Goal: Task Accomplishment & Management: Manage account settings

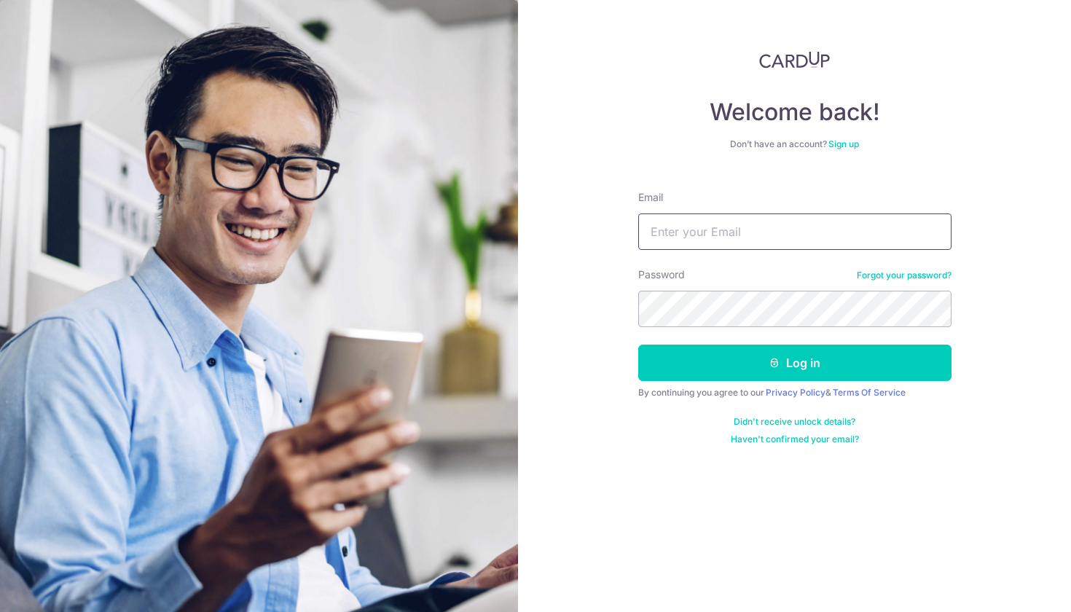
type input "[EMAIL_ADDRESS][DOMAIN_NAME]"
click at [794, 363] on button "Log in" at bounding box center [794, 363] width 313 height 36
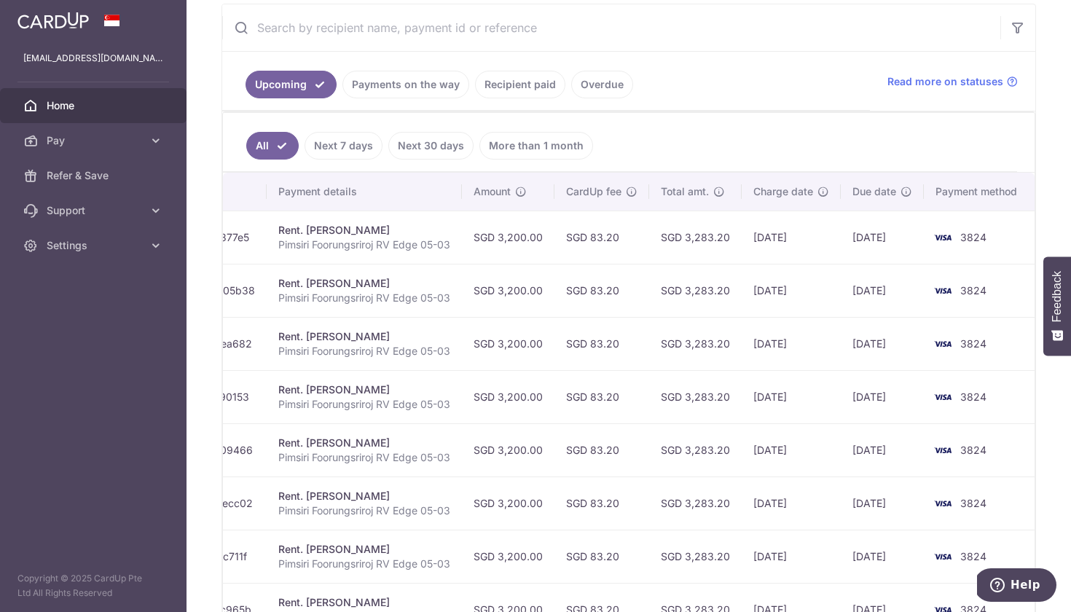
scroll to position [0, 254]
click at [602, 221] on td "SGD 83.20" at bounding box center [602, 237] width 95 height 53
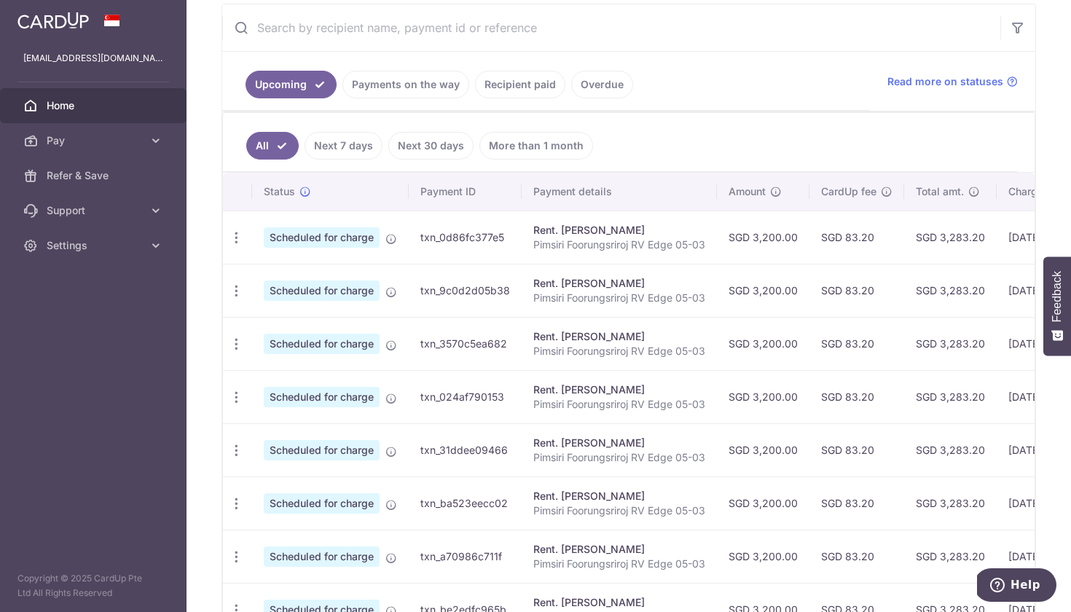
scroll to position [0, 0]
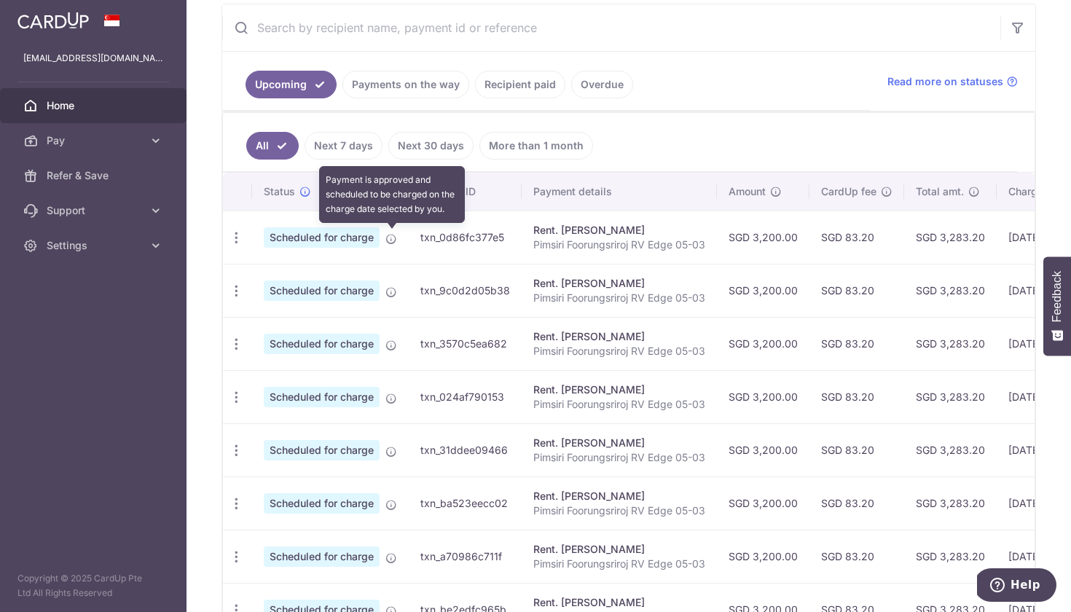
click at [388, 240] on icon at bounding box center [391, 239] width 12 height 12
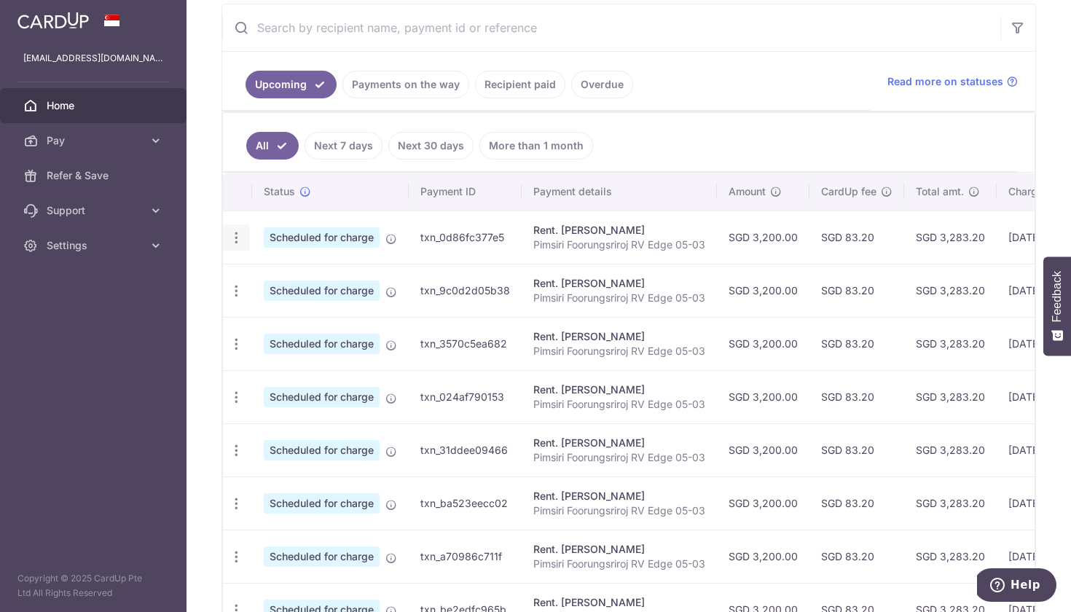
click at [230, 242] on icon "button" at bounding box center [236, 237] width 15 height 15
click at [259, 273] on link "Update payment" at bounding box center [300, 277] width 152 height 35
radio input "true"
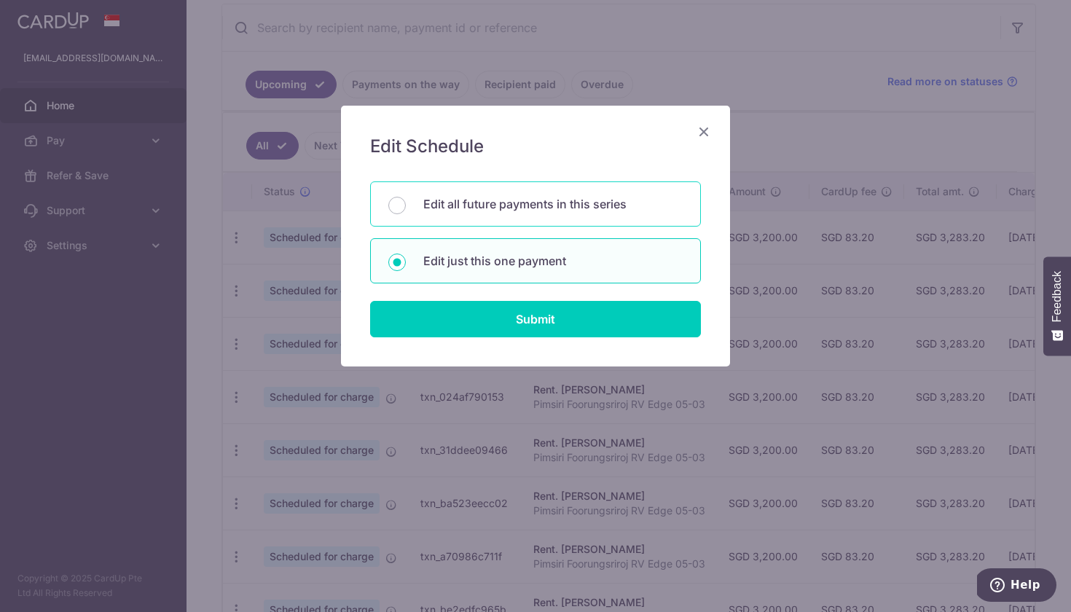
click at [527, 207] on p "Edit all future payments in this series" at bounding box center [552, 203] width 259 height 17
click at [406, 207] on input "Edit all future payments in this series" at bounding box center [396, 205] width 17 height 17
radio input "true"
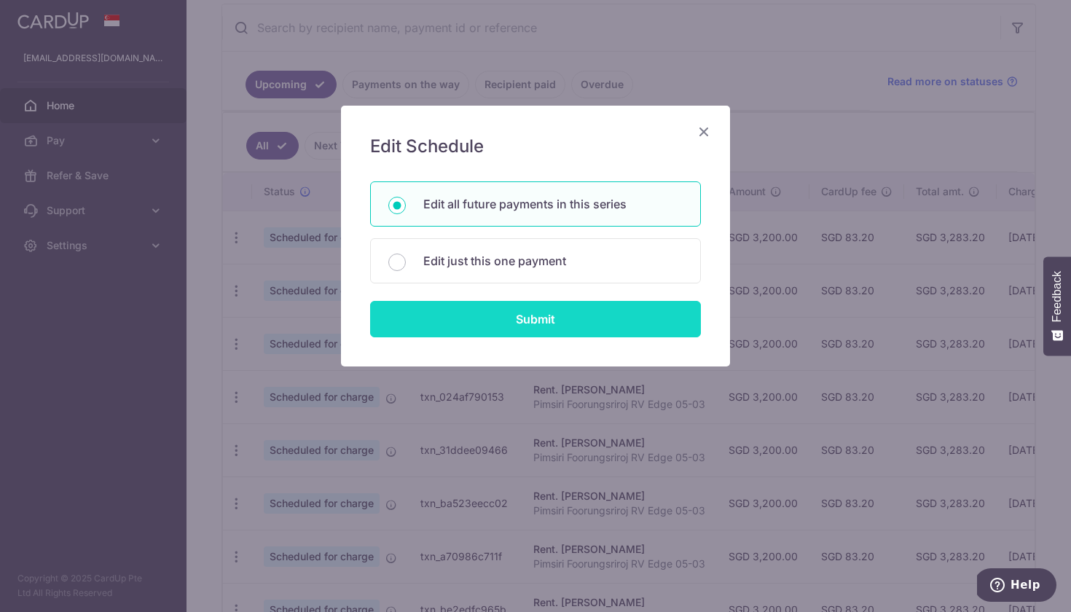
click at [514, 315] on input "Submit" at bounding box center [535, 319] width 331 height 36
radio input "true"
type input "3,200.00"
type input "Pimsiri Foorungsriroj RV Edge 05-03"
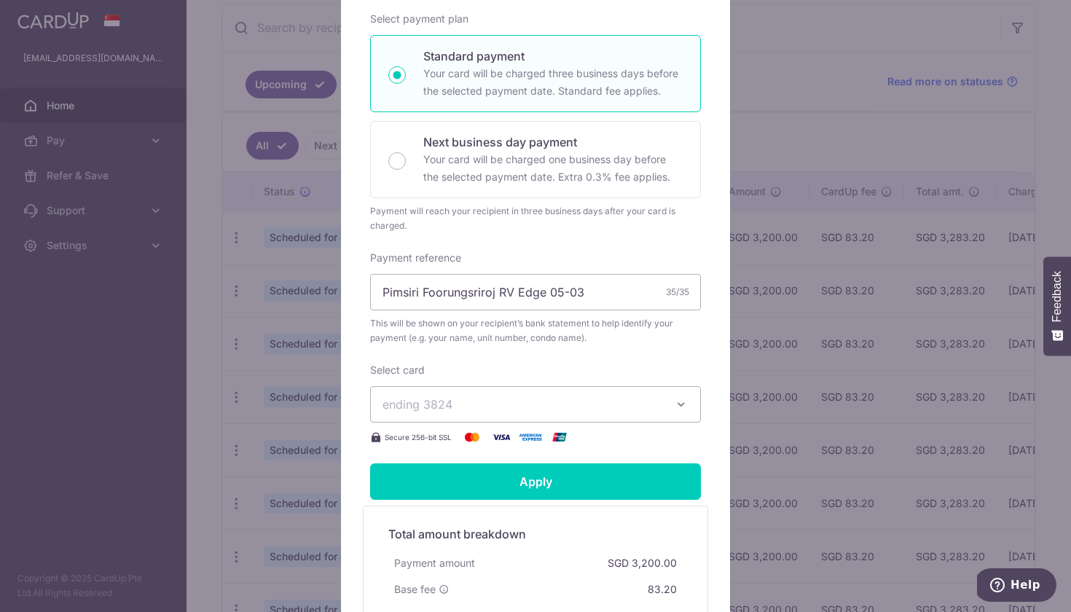
scroll to position [272, 0]
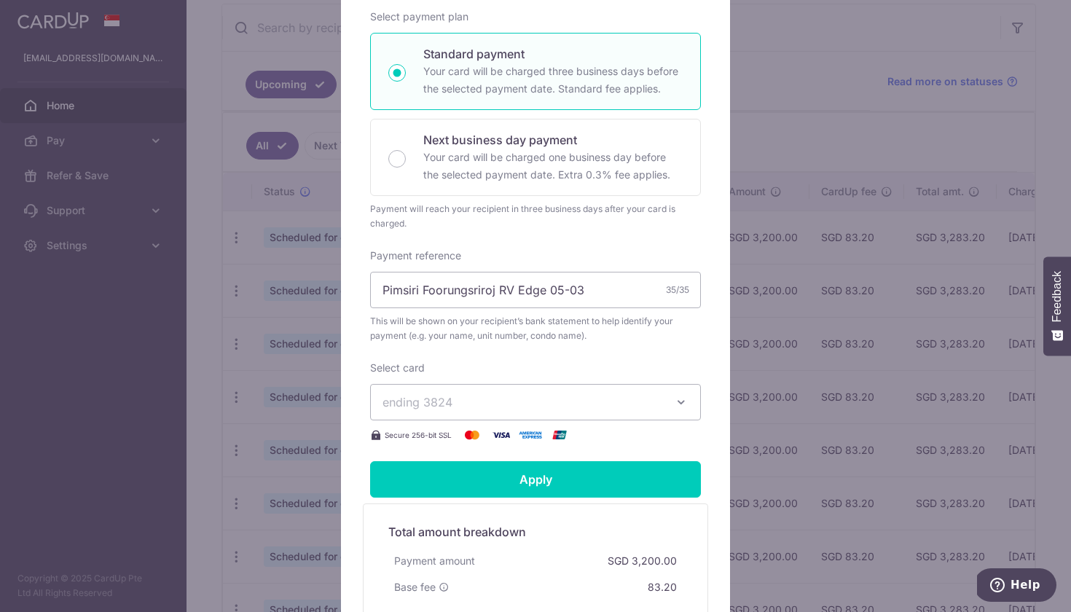
click at [530, 406] on span "ending 3824" at bounding box center [522, 401] width 280 height 17
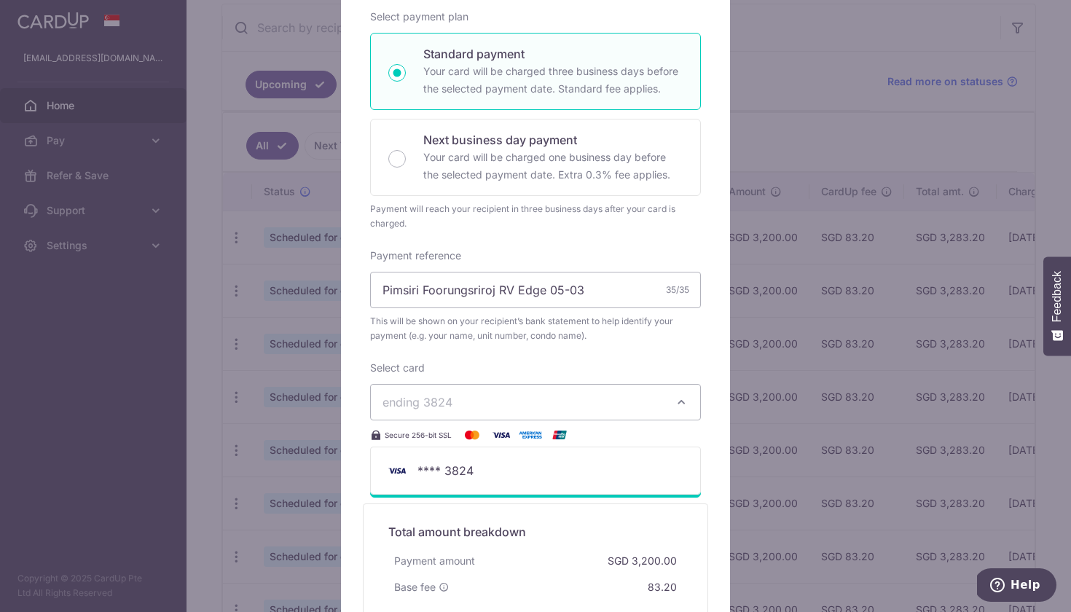
click at [536, 372] on div "Select card ending 3824 **** 3824 Secure 256-bit SSL" at bounding box center [535, 402] width 331 height 83
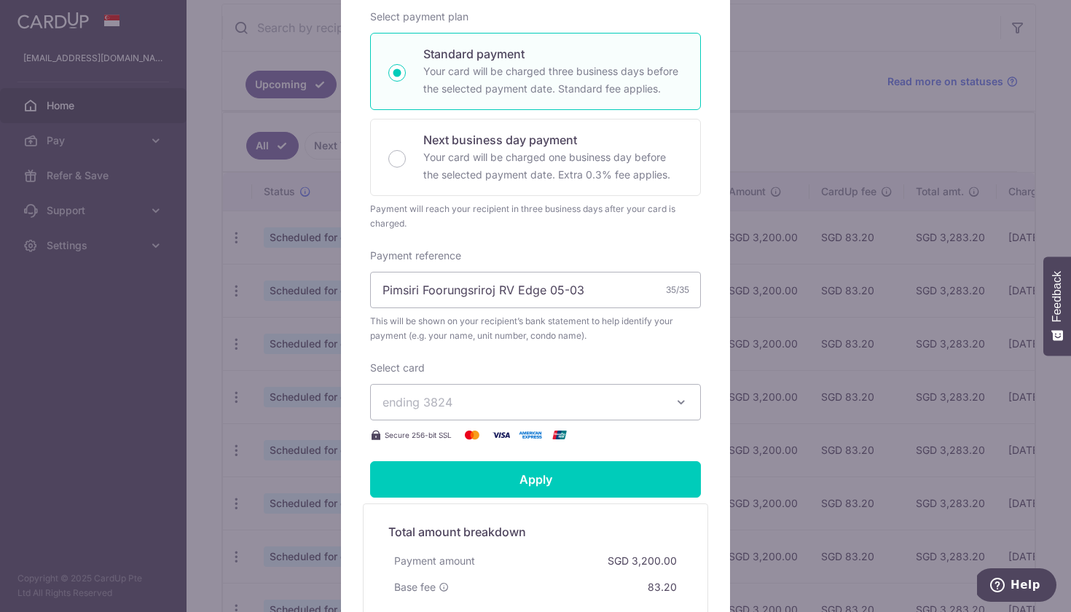
click at [542, 449] on form "By clicking apply, you will make changes to all 10 payments to Tan Kian Tong sc…" at bounding box center [535, 278] width 331 height 774
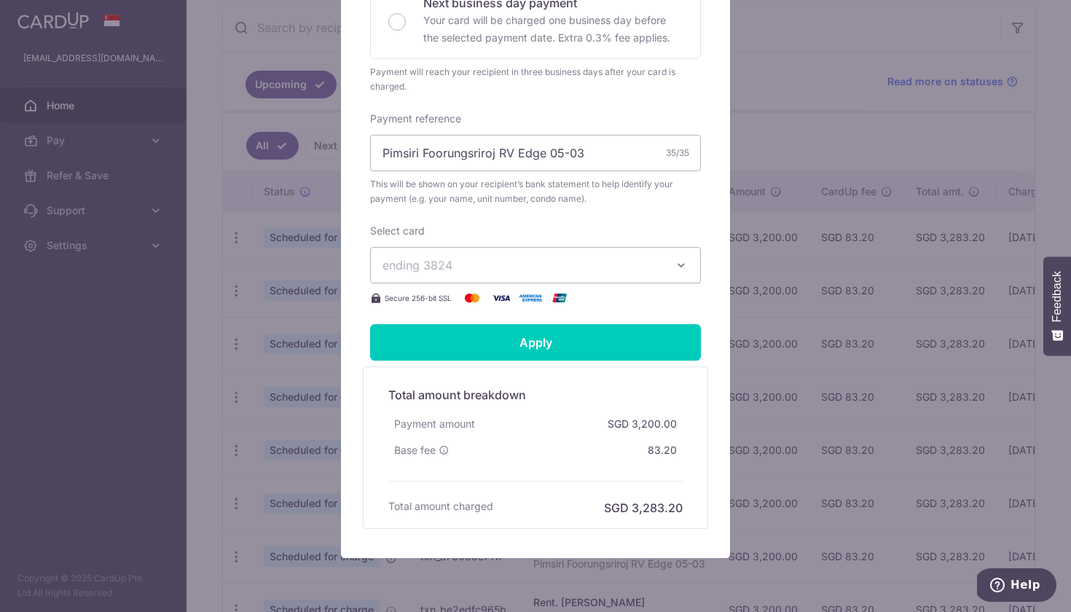
scroll to position [461, 0]
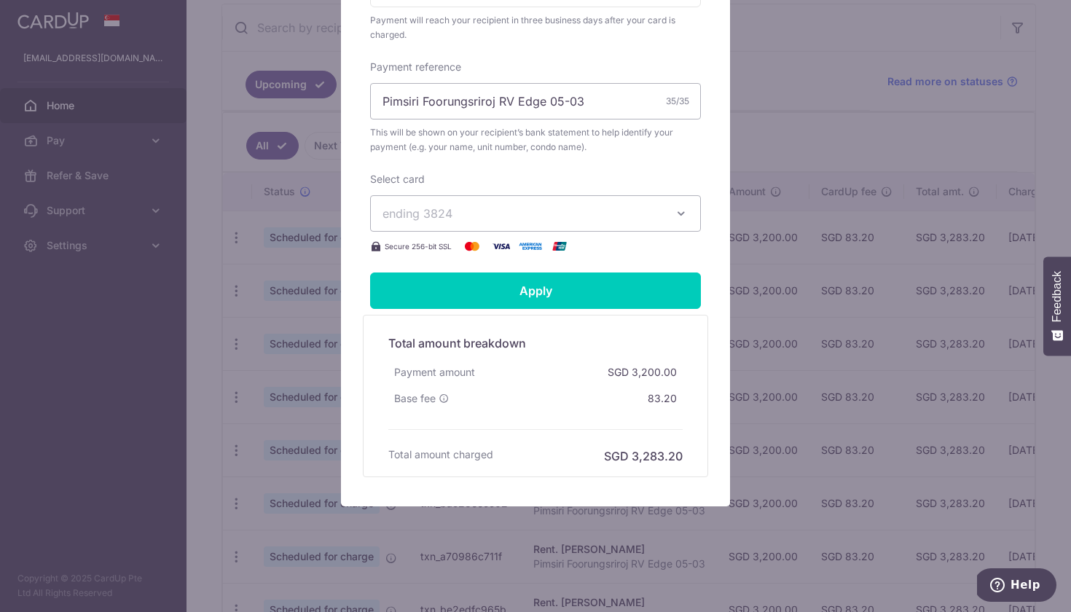
click at [521, 215] on span "ending 3824" at bounding box center [522, 213] width 280 height 17
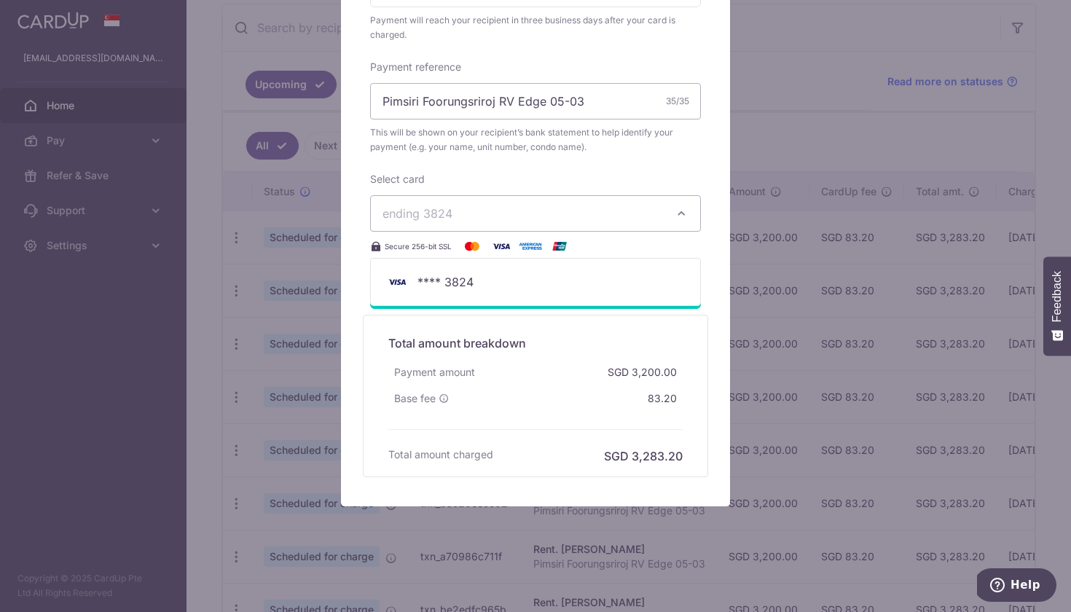
click at [529, 236] on div "Select card ending 3824 **** 3824 Secure 256-bit SSL" at bounding box center [535, 213] width 331 height 83
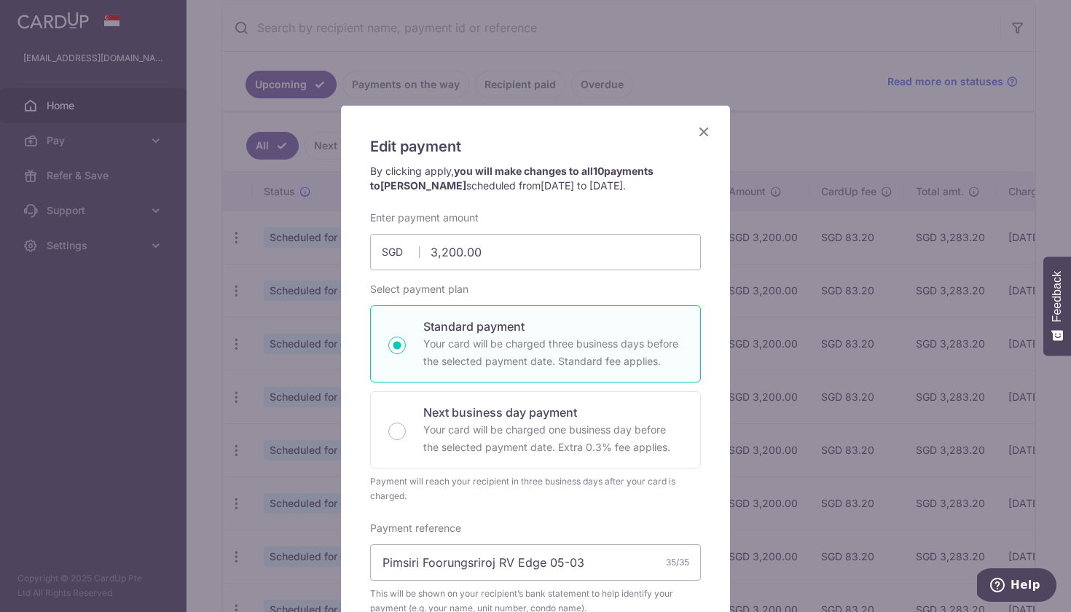
scroll to position [0, 0]
click at [705, 121] on div "Edit payment By clicking apply, you will make changes to all 10 payments to Tan…" at bounding box center [535, 537] width 389 height 862
click at [705, 127] on icon "Close" at bounding box center [703, 131] width 17 height 18
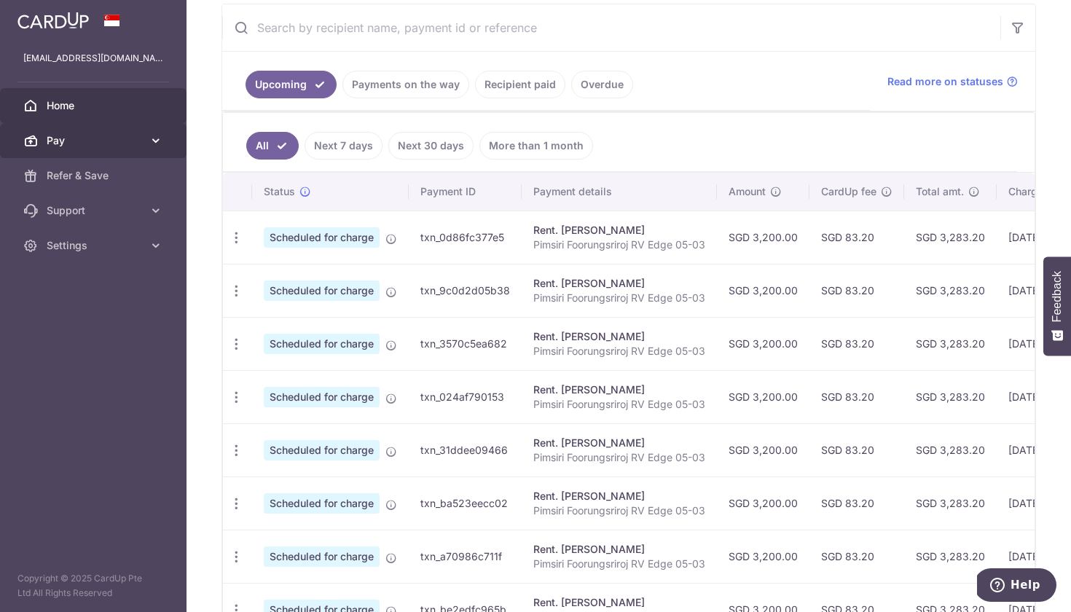
click at [101, 148] on link "Pay" at bounding box center [93, 140] width 186 height 35
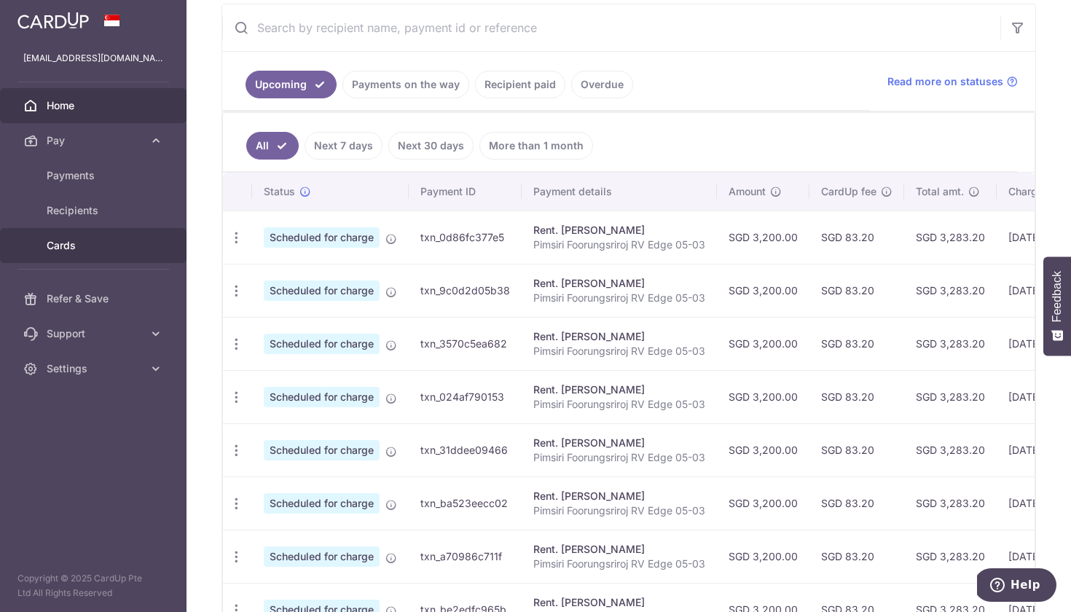
click at [88, 247] on span "Cards" at bounding box center [95, 245] width 96 height 15
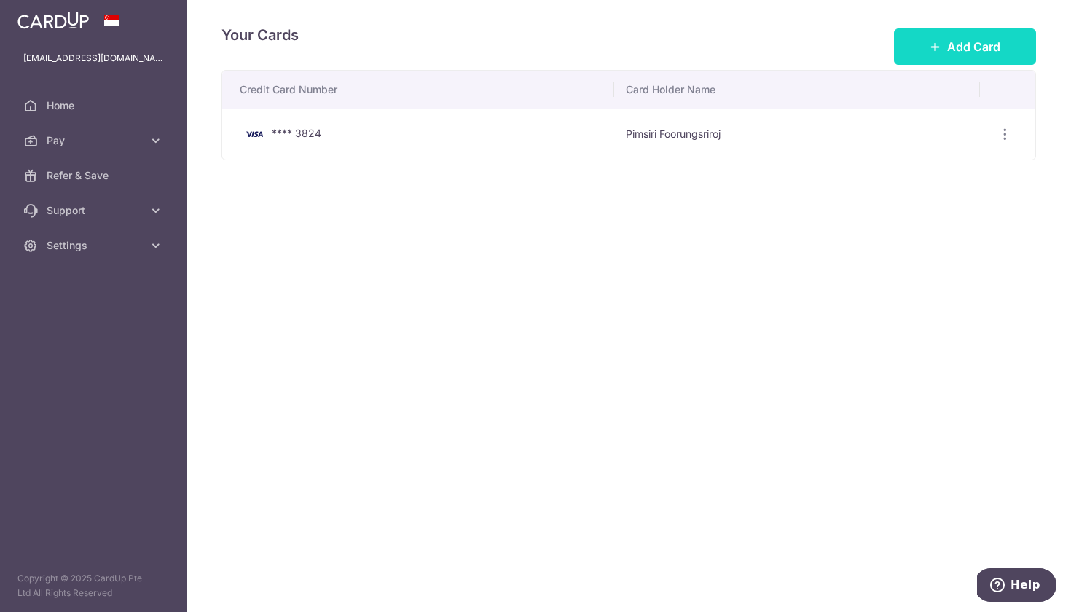
click at [946, 40] on button "Add Card" at bounding box center [965, 46] width 142 height 36
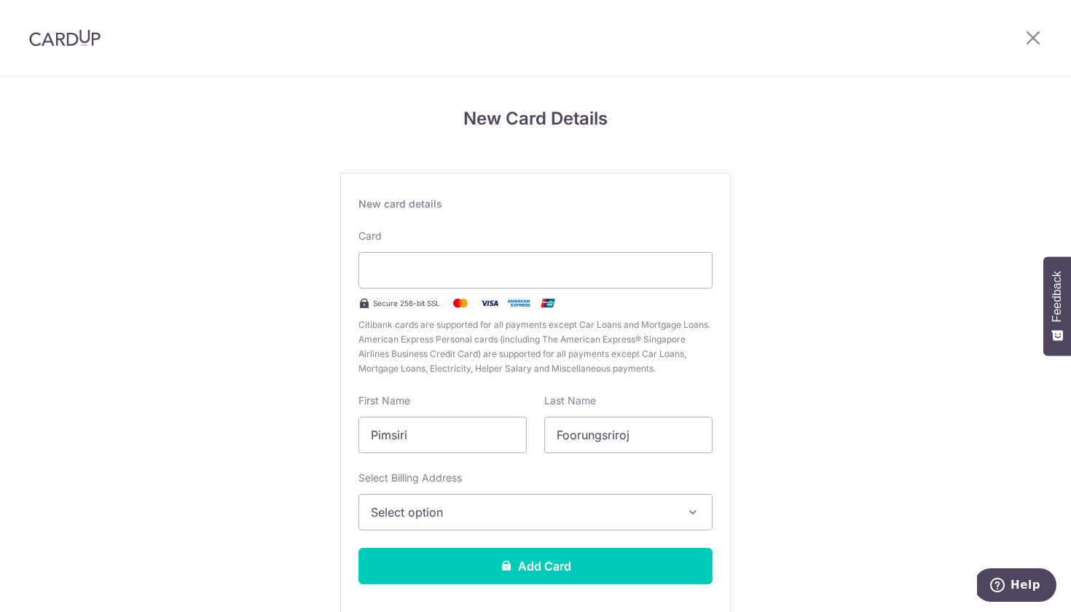
click at [478, 518] on span "Select option" at bounding box center [522, 511] width 303 height 17
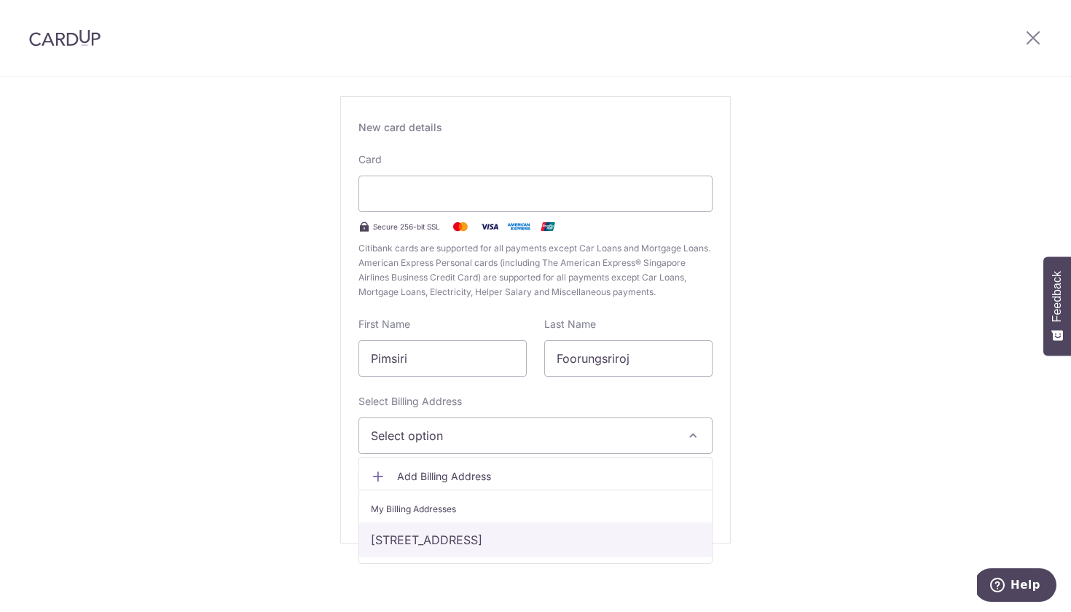
scroll to position [76, 0]
click at [434, 542] on link "#05-03, 2 Shanghai Road, RV Edge, Singapore, Singapore-248209" at bounding box center [535, 539] width 353 height 35
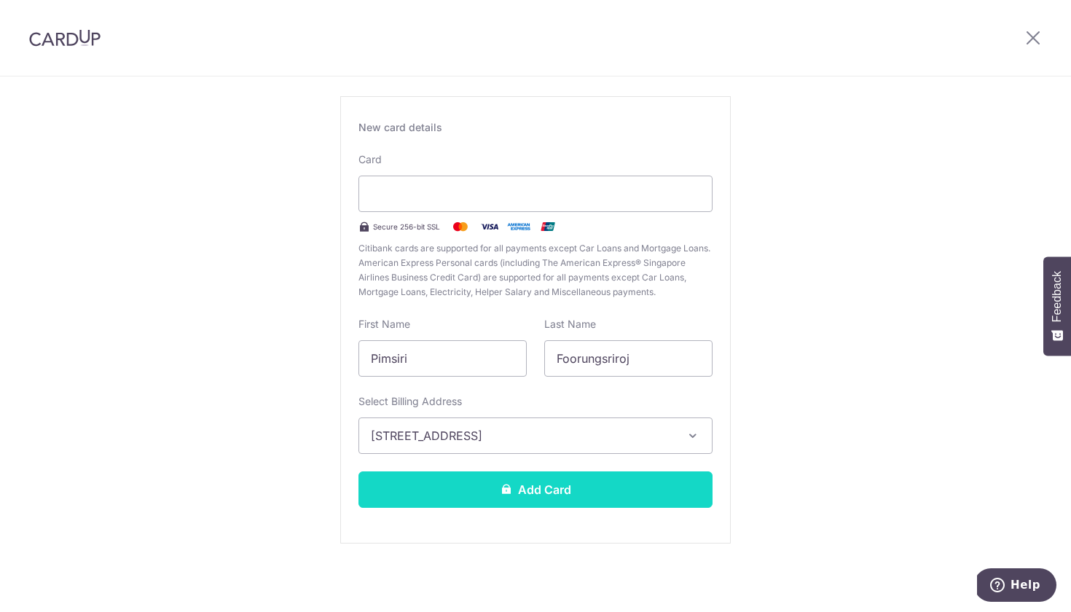
click at [480, 495] on button "Add Card" at bounding box center [535, 489] width 354 height 36
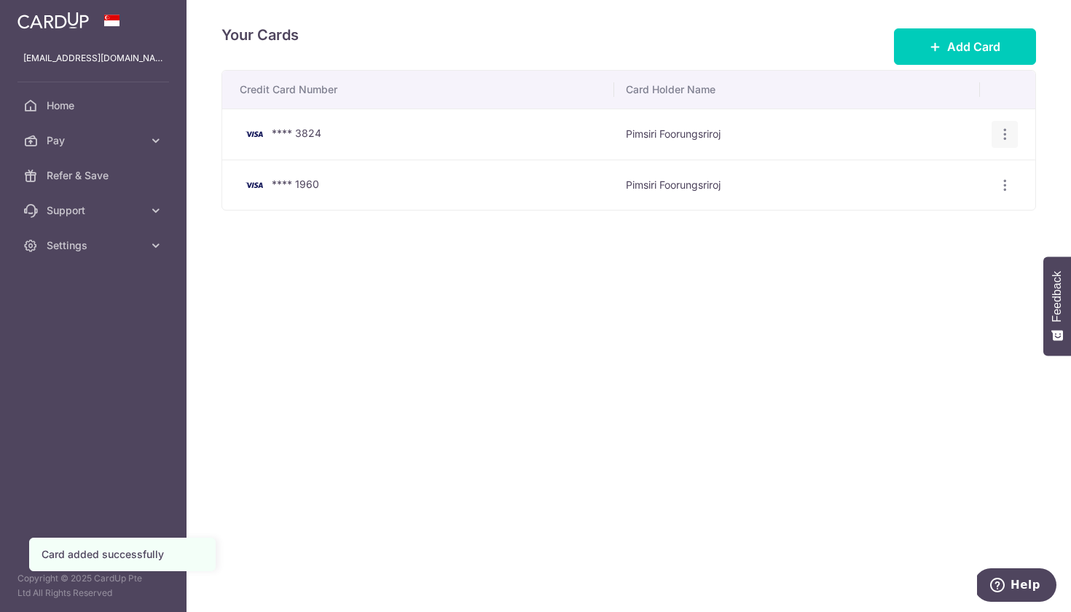
click at [1002, 138] on icon "button" at bounding box center [1004, 134] width 15 height 15
click at [937, 210] on span "Delete" at bounding box center [955, 209] width 99 height 17
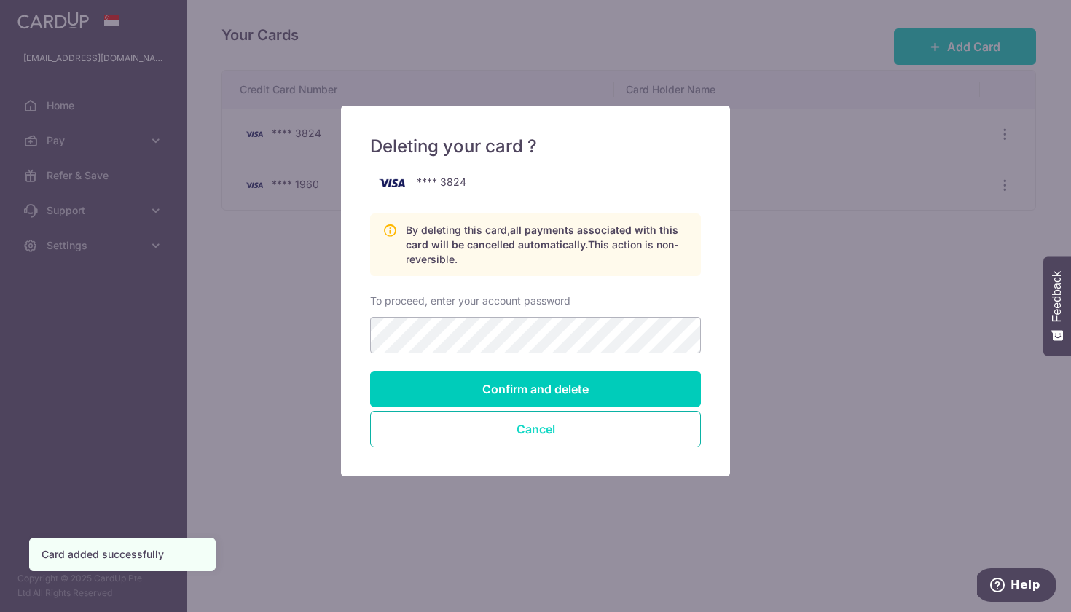
click at [574, 440] on button "Cancel" at bounding box center [535, 429] width 331 height 36
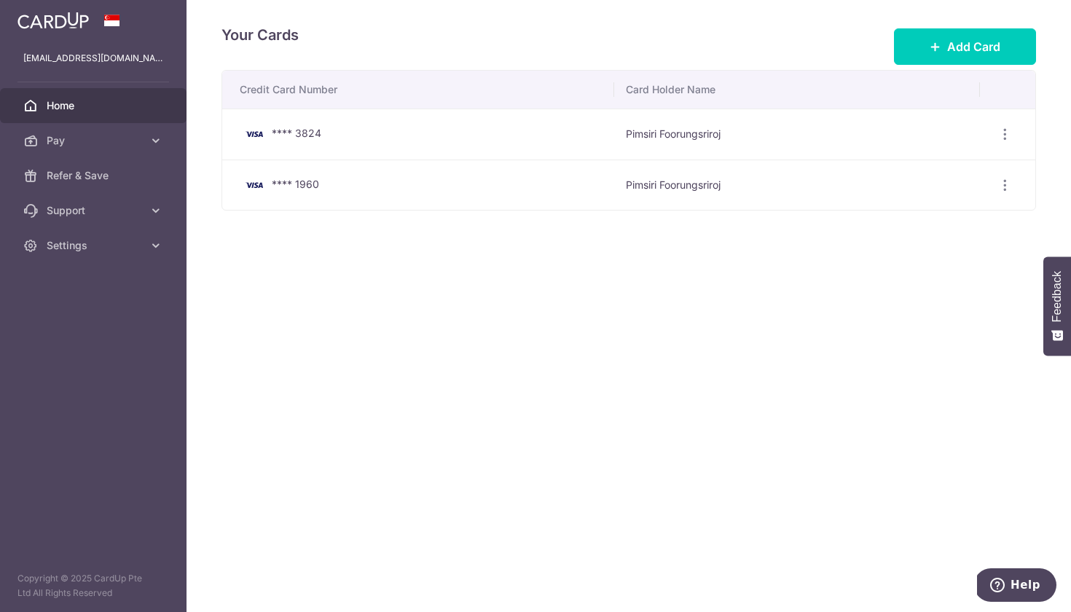
click at [116, 103] on span "Home" at bounding box center [95, 105] width 96 height 15
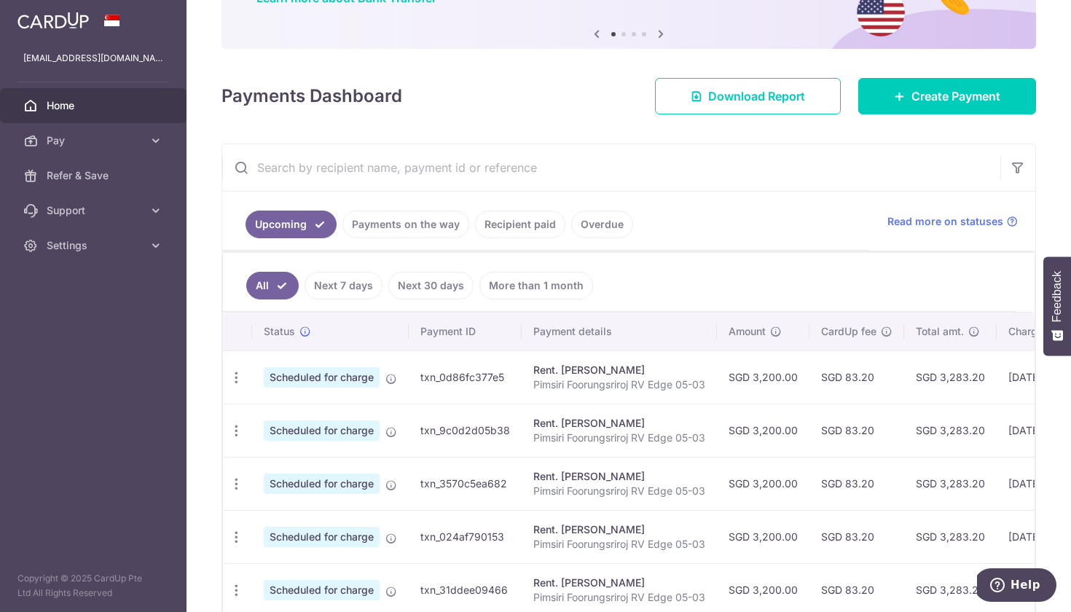
scroll to position [146, 0]
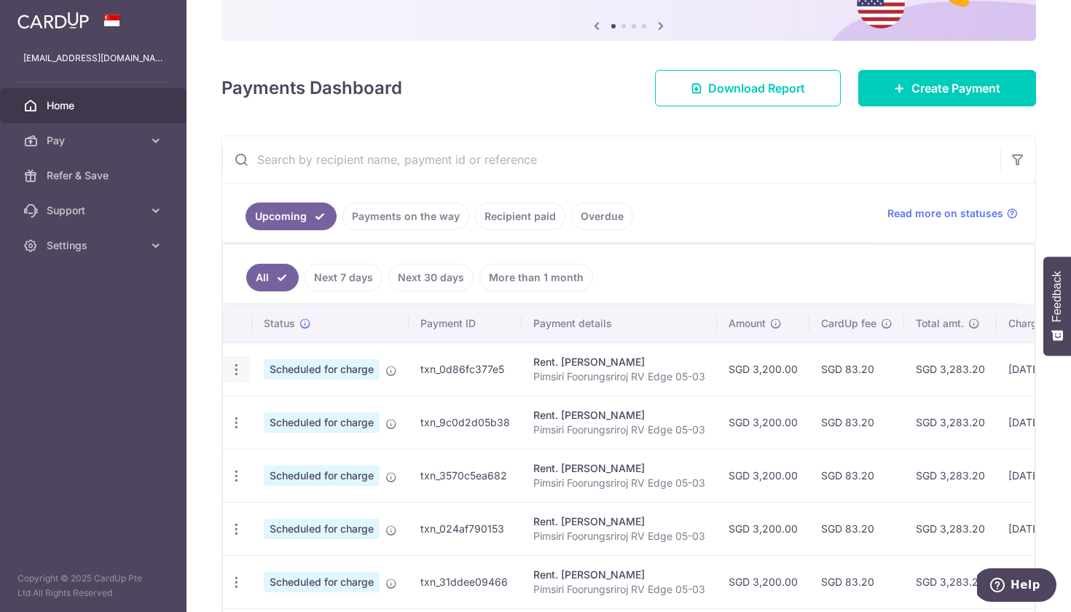
click at [240, 369] on icon "button" at bounding box center [236, 369] width 15 height 15
click at [270, 412] on span "Update payment" at bounding box center [313, 409] width 99 height 17
radio input "true"
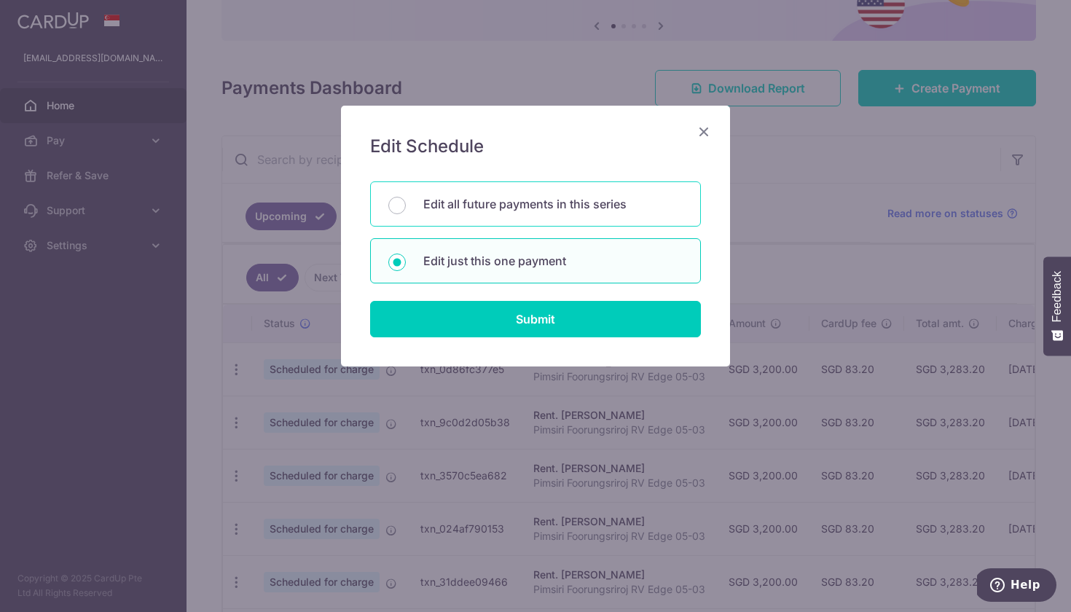
click at [496, 212] on p "Edit all future payments in this series" at bounding box center [552, 203] width 259 height 17
click at [406, 212] on input "Edit all future payments in this series" at bounding box center [396, 205] width 17 height 17
radio input "true"
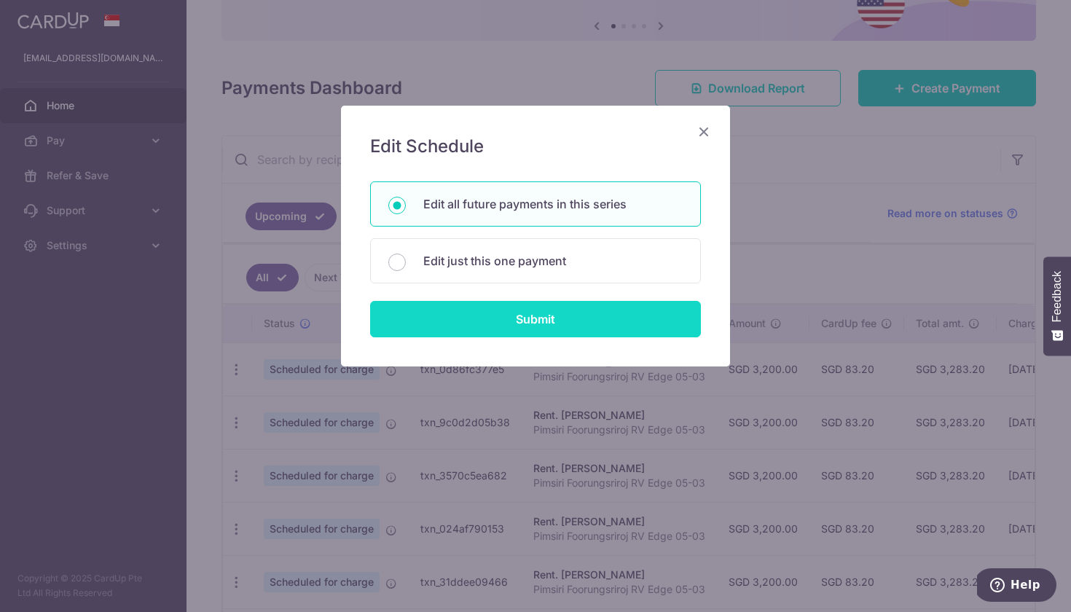
click at [489, 319] on input "Submit" at bounding box center [535, 319] width 331 height 36
radio input "true"
type input "3,200.00"
type input "Pimsiri Foorungsriroj RV Edge 05-03"
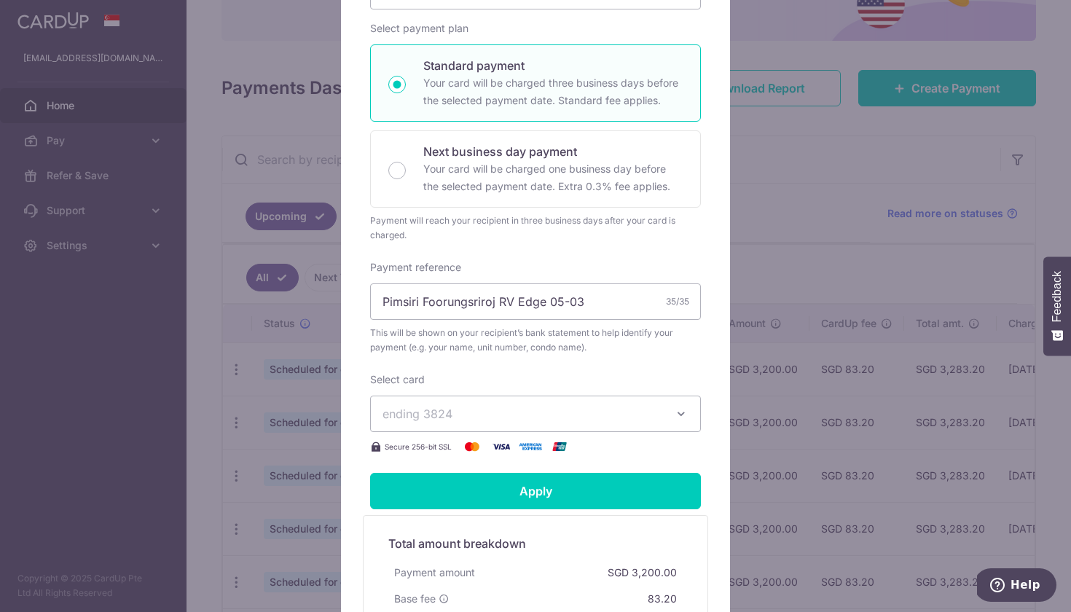
scroll to position [304, 0]
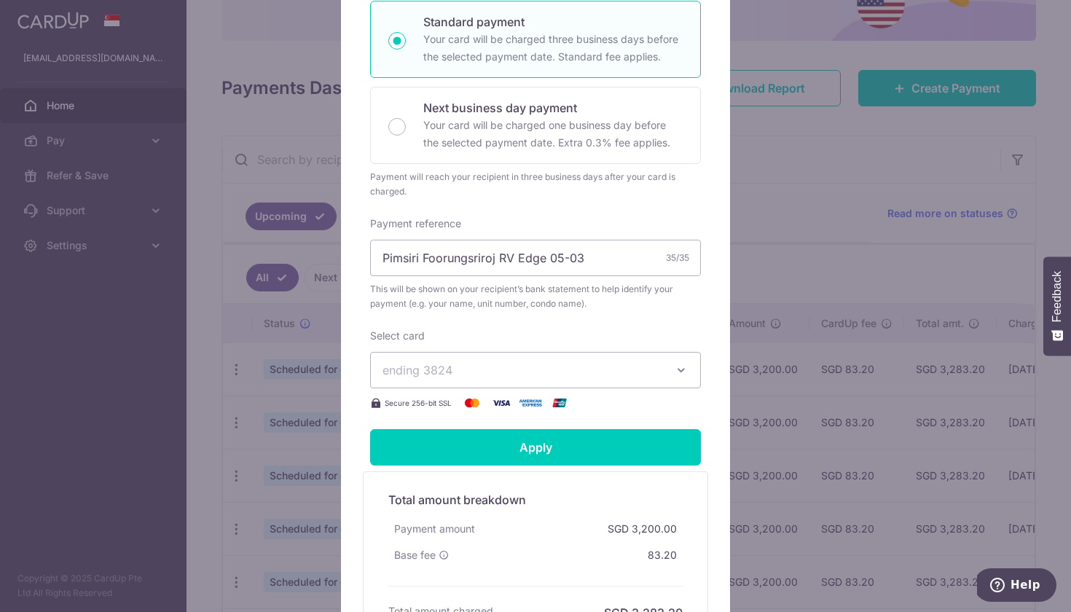
click at [488, 377] on span "ending 3824" at bounding box center [522, 369] width 280 height 17
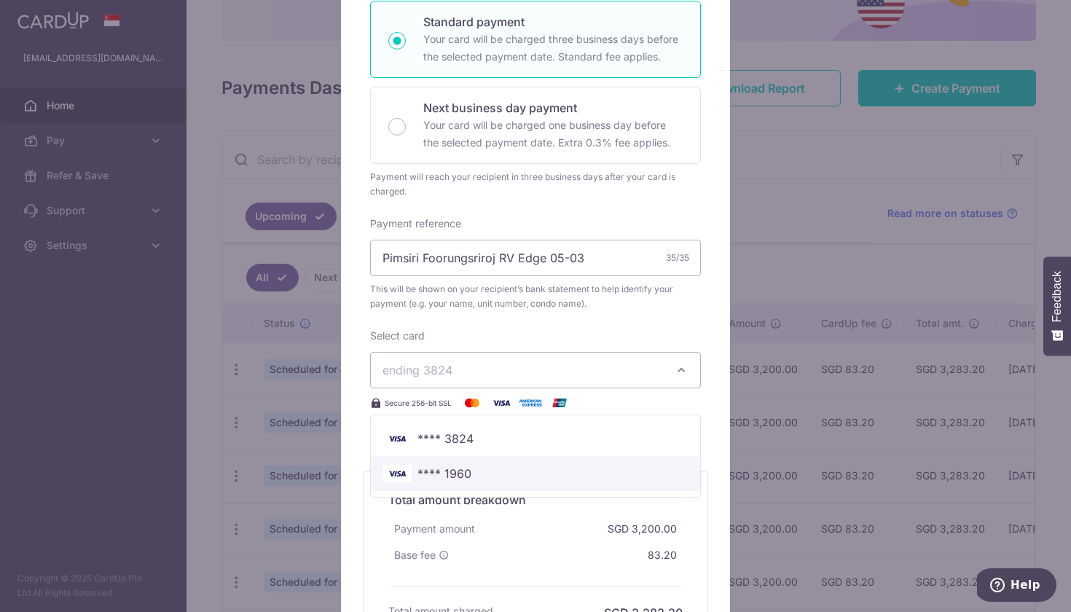
click at [465, 473] on span "**** 1960" at bounding box center [444, 473] width 54 height 17
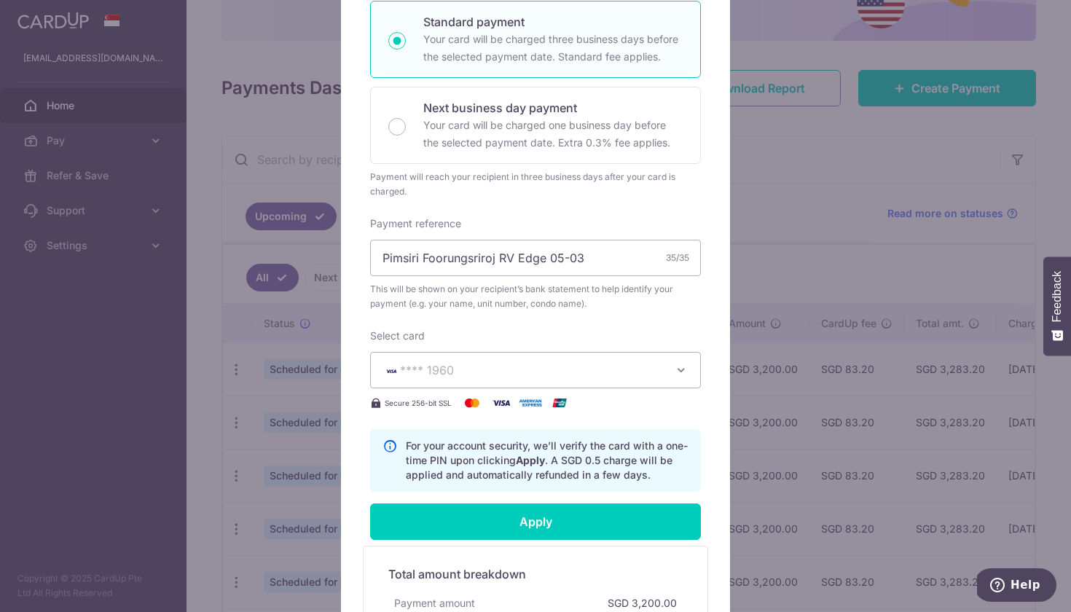
scroll to position [331, 0]
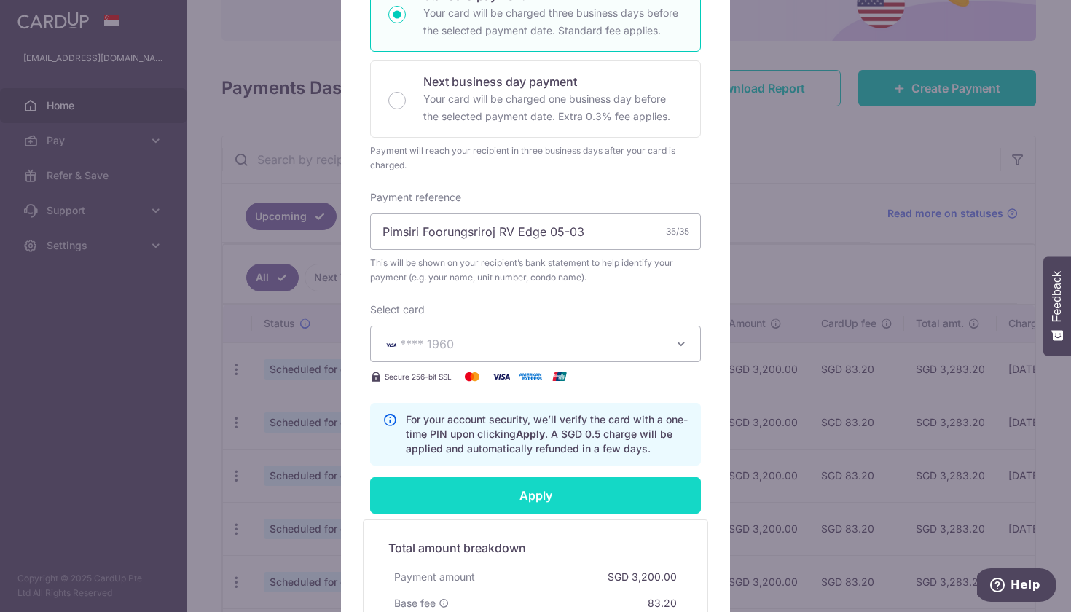
click at [465, 495] on input "Apply" at bounding box center [535, 495] width 331 height 36
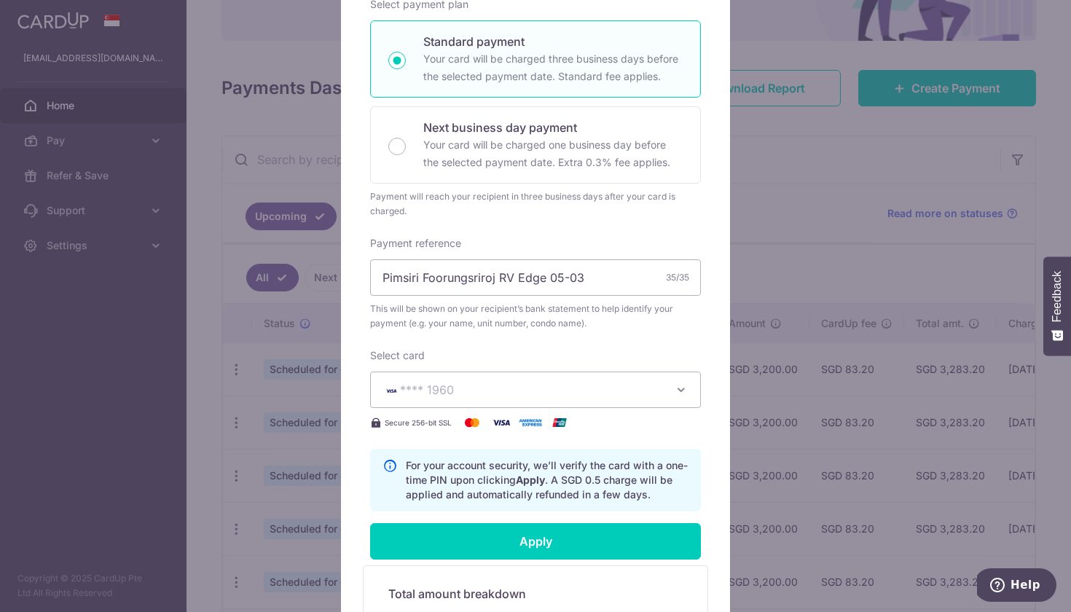
scroll to position [408, 0]
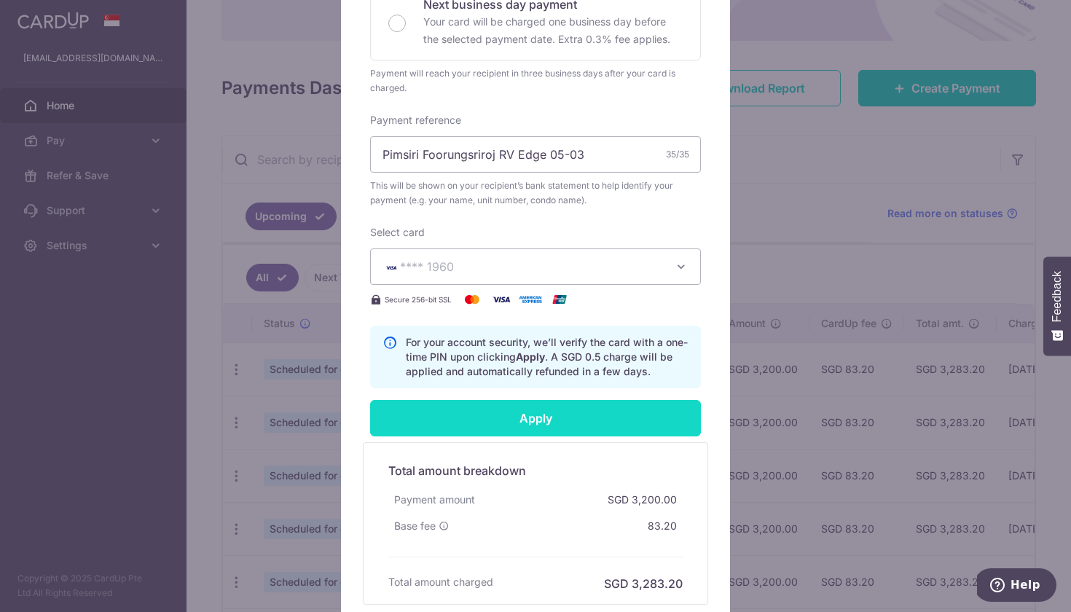
type input "Successfully Applied"
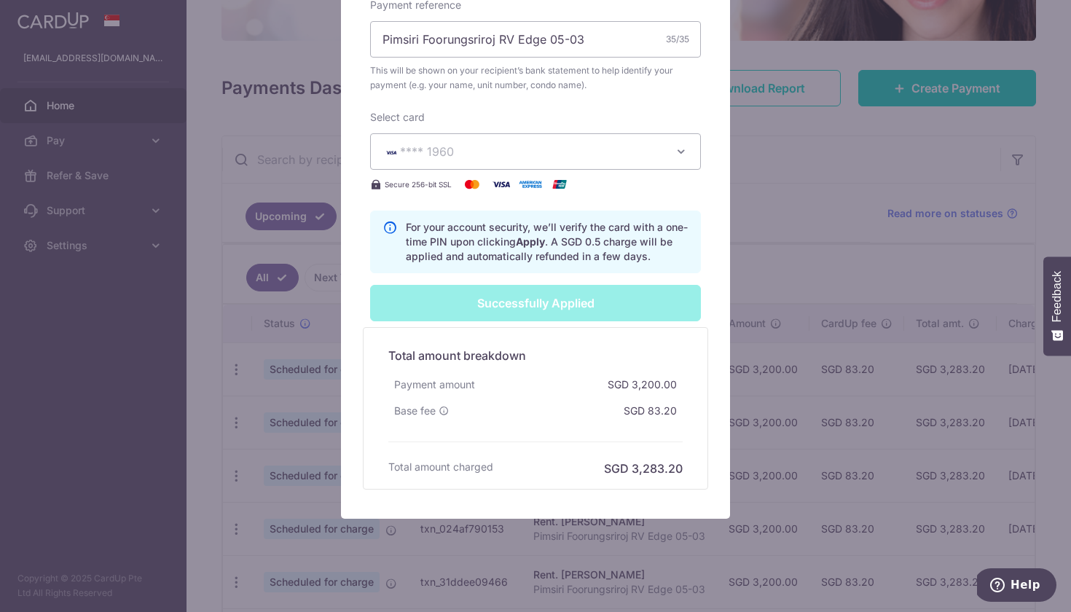
scroll to position [586, 0]
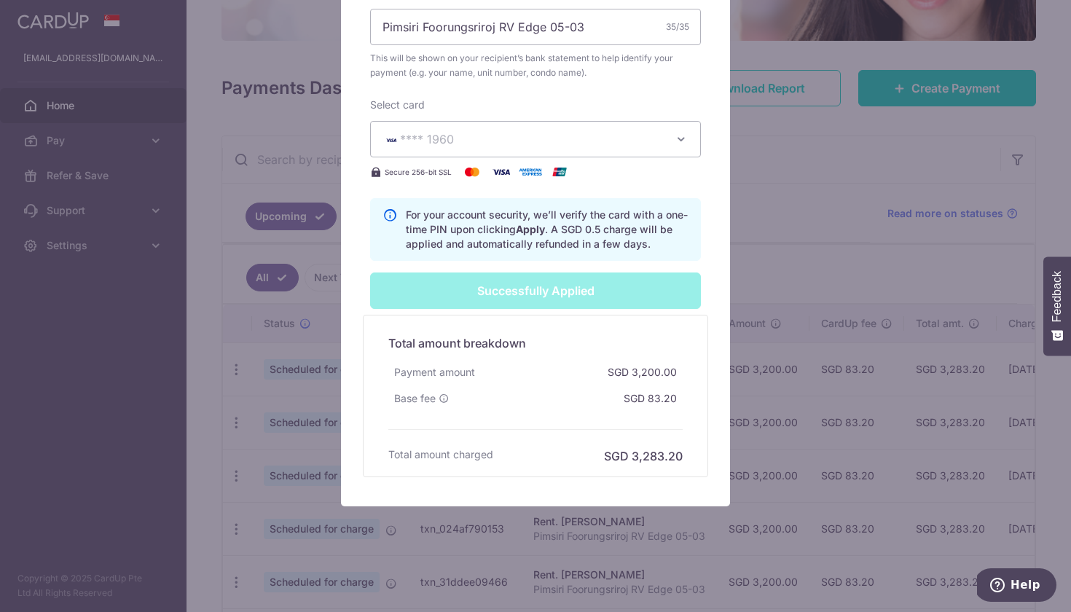
click at [548, 290] on div "Successfully Applied" at bounding box center [535, 290] width 348 height 36
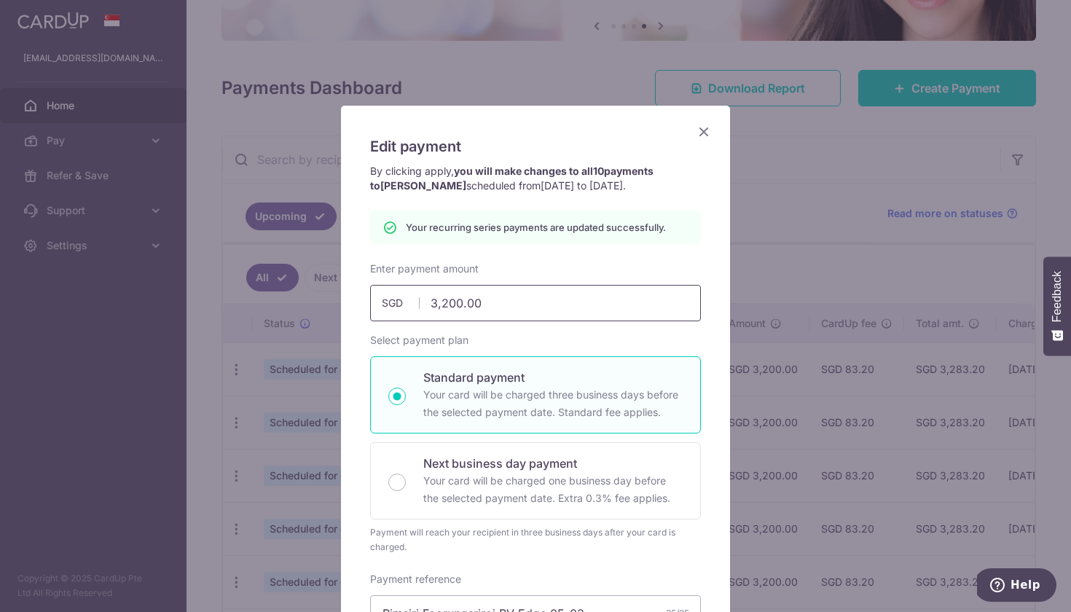
scroll to position [38, 0]
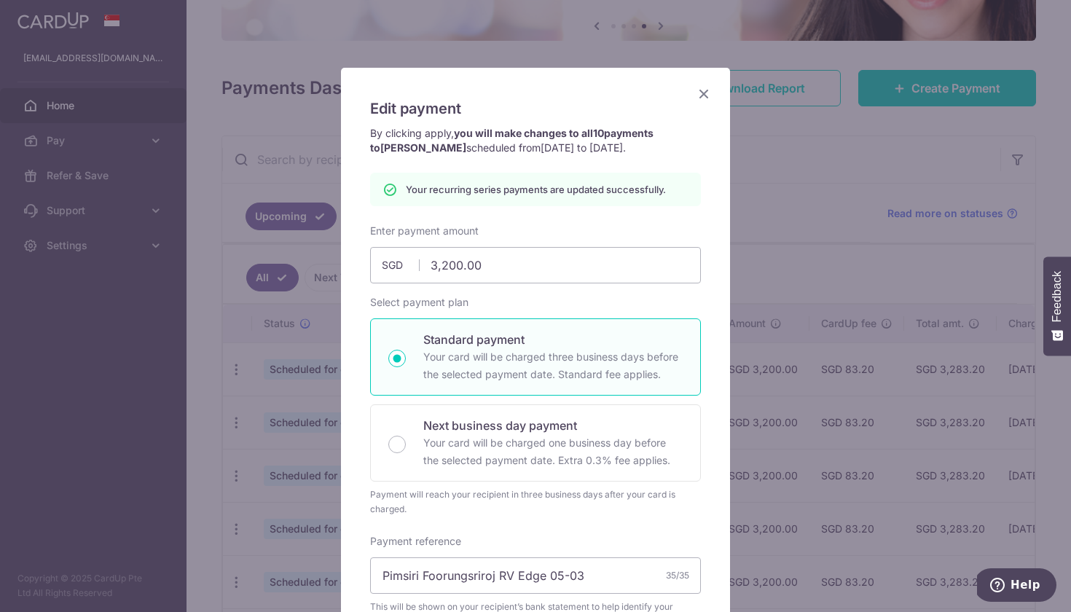
click at [704, 93] on icon "Close" at bounding box center [703, 93] width 17 height 18
